Goal: Find specific page/section: Find specific page/section

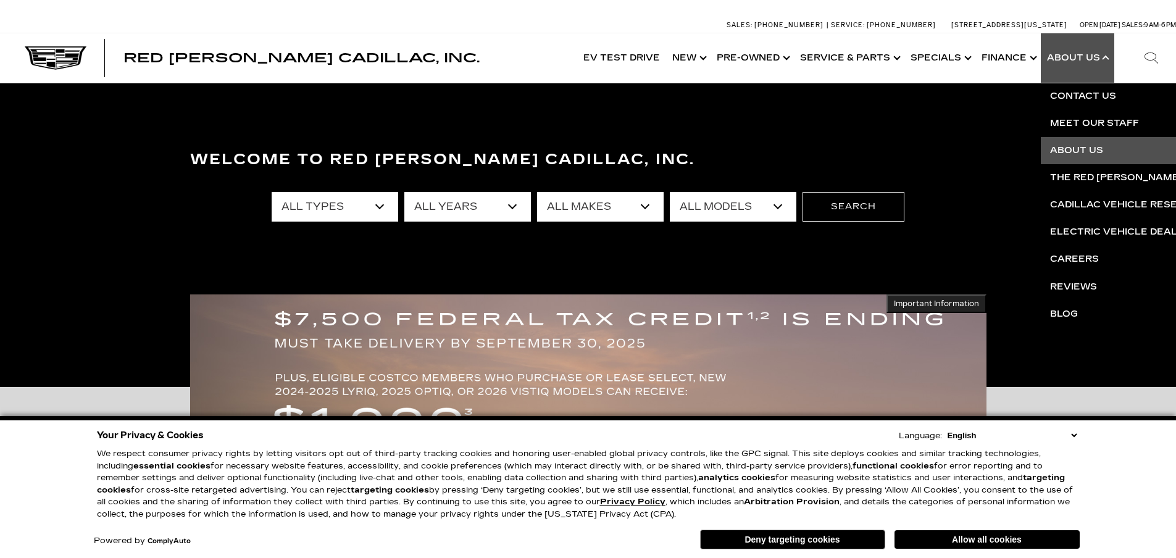
drag, startPoint x: 0, startPoint y: 0, endPoint x: 1052, endPoint y: 146, distance: 1062.4
click at [1076, 122] on link "Meet Our Staff" at bounding box center [1190, 123] width 299 height 27
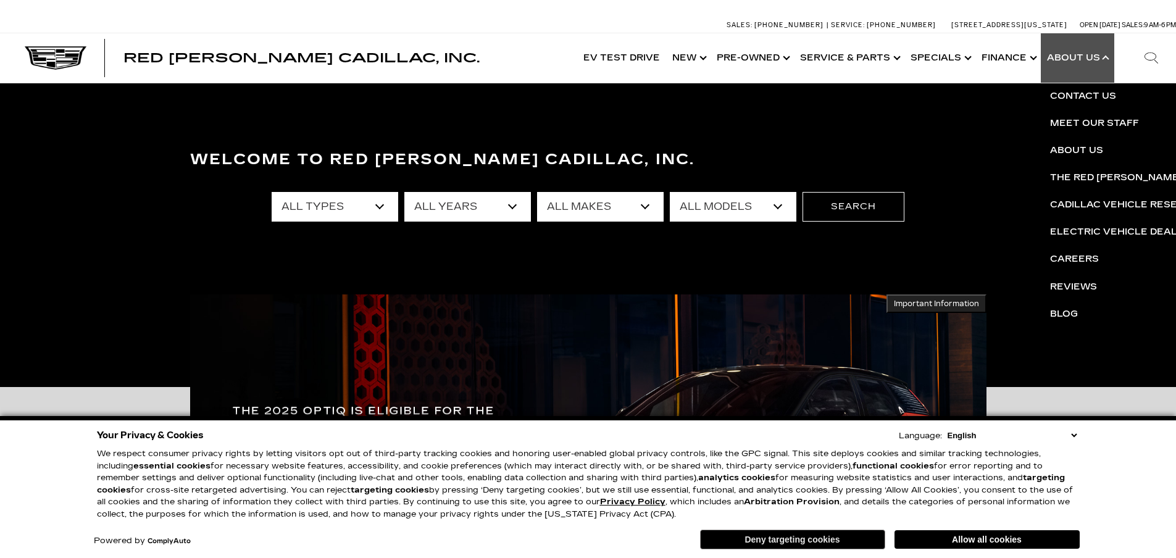
click at [780, 541] on button "Deny targeting cookies" at bounding box center [792, 540] width 185 height 20
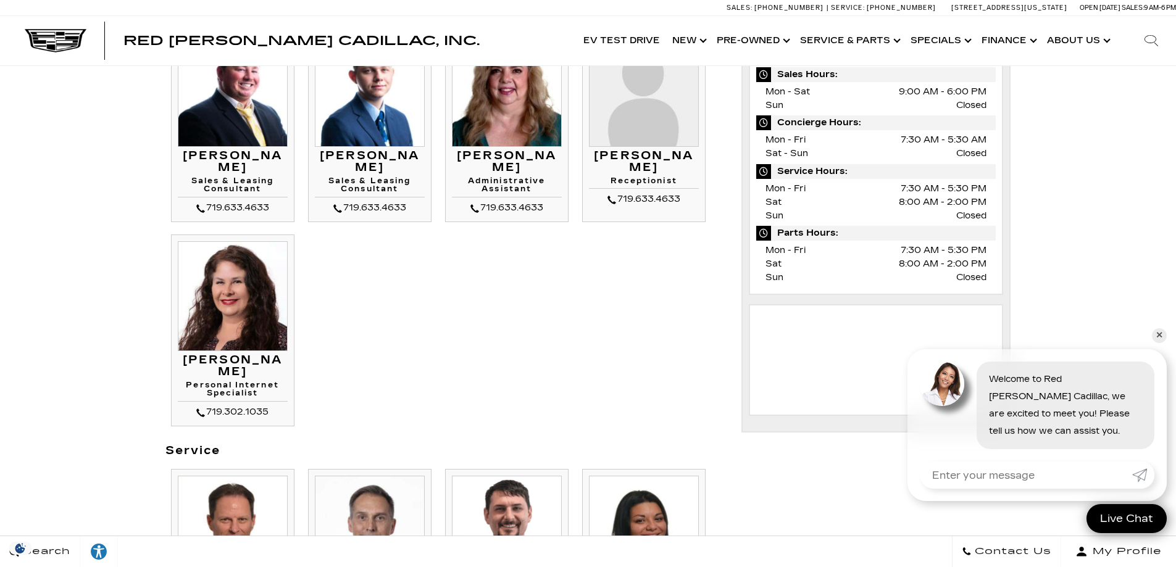
scroll to position [556, 0]
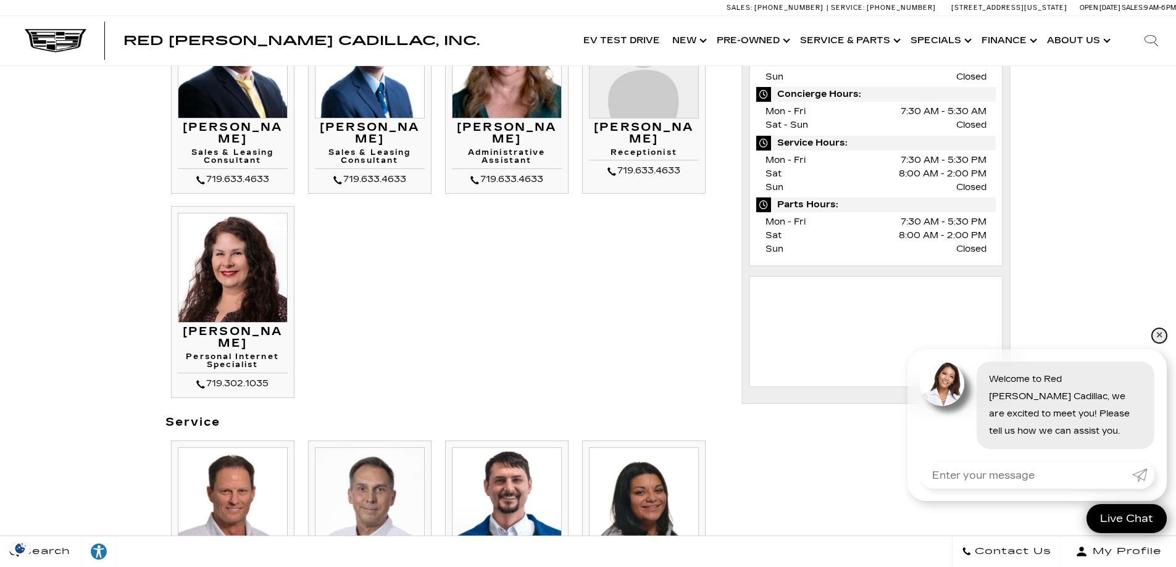
click at [1160, 337] on link "✕" at bounding box center [1159, 335] width 15 height 15
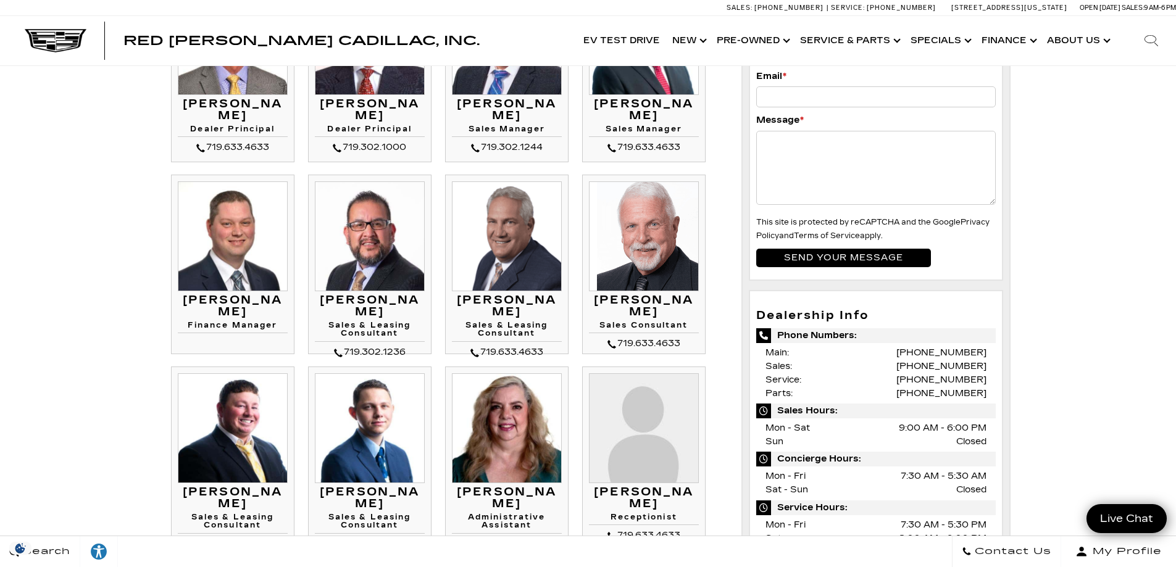
scroll to position [62, 0]
